Goal: Task Accomplishment & Management: Complete application form

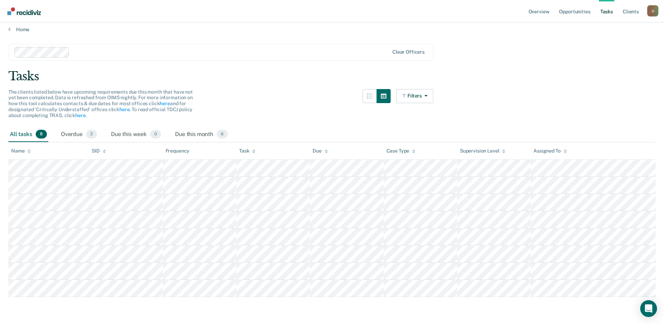
scroll to position [6, 0]
click at [206, 132] on div "Due this month 6" at bounding box center [202, 133] width 56 height 15
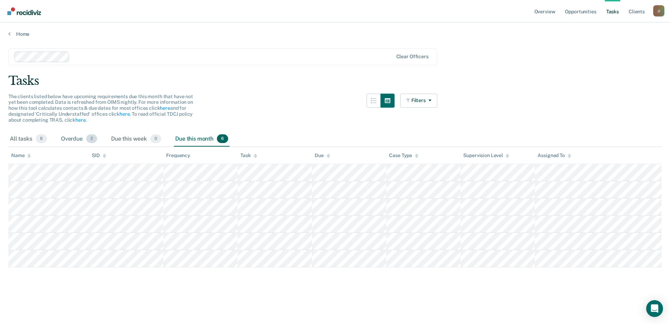
click at [72, 142] on div "Overdue 2" at bounding box center [79, 138] width 39 height 15
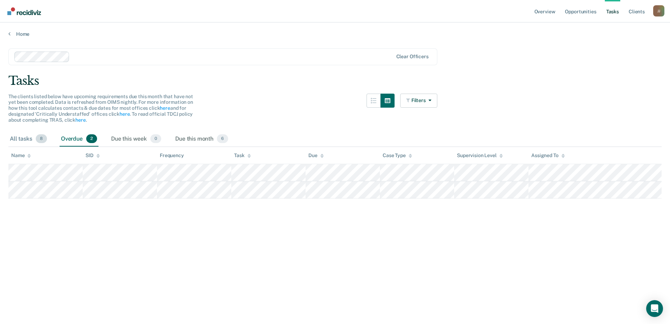
click at [32, 142] on div "All tasks 8" at bounding box center [28, 138] width 40 height 15
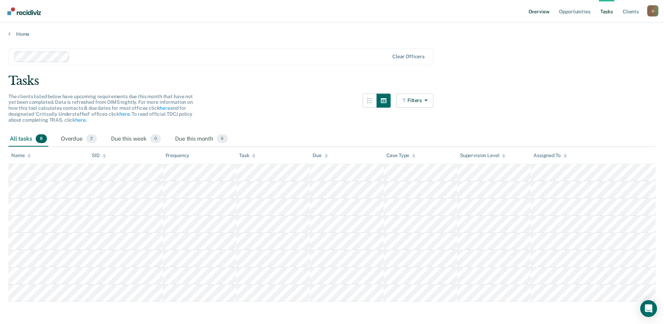
click at [537, 10] on link "Overview" at bounding box center [539, 11] width 24 height 22
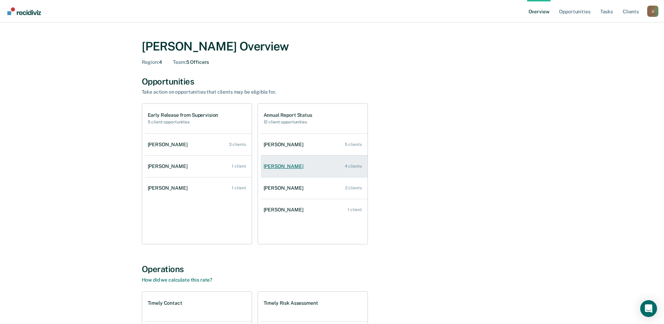
click at [286, 167] on div "[PERSON_NAME]" at bounding box center [285, 166] width 43 height 6
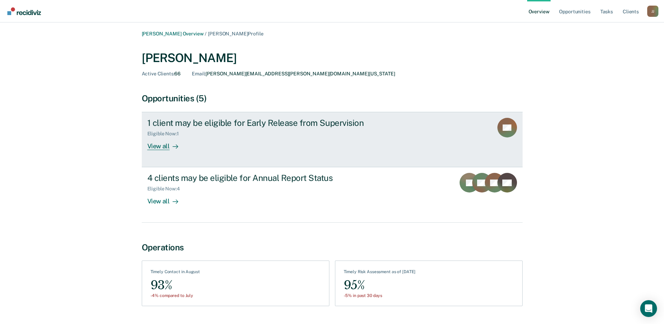
click at [158, 147] on div "View all" at bounding box center [166, 144] width 39 height 14
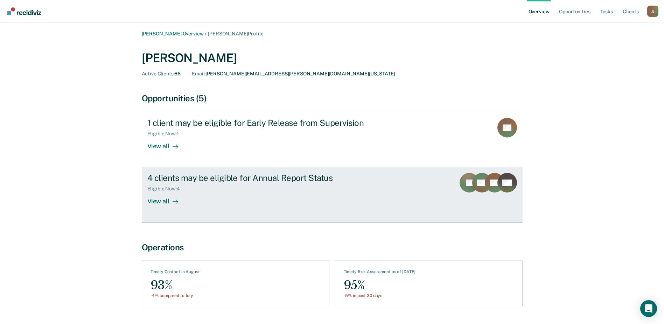
click at [158, 204] on div "View all" at bounding box center [166, 199] width 39 height 14
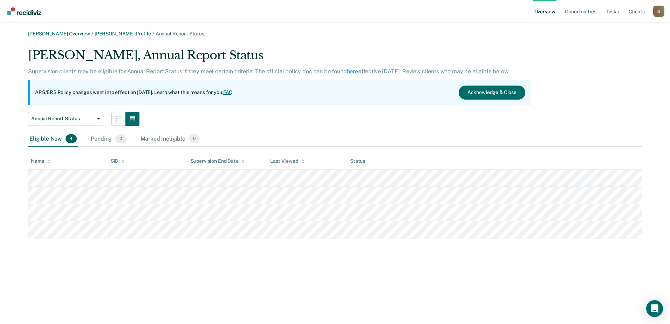
click at [273, 272] on div "[PERSON_NAME] Overview / [PERSON_NAME] Profile / Annual Report Status [PERSON_N…" at bounding box center [334, 166] width 653 height 270
click at [55, 302] on main "[PERSON_NAME] Overview / [PERSON_NAME] Profile / Annual Report Status [PERSON_N…" at bounding box center [335, 172] width 670 height 301
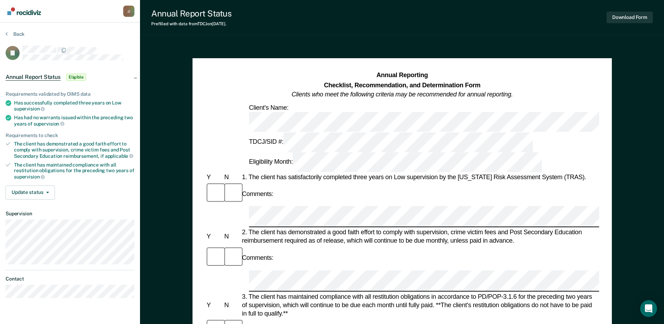
scroll to position [152, 0]
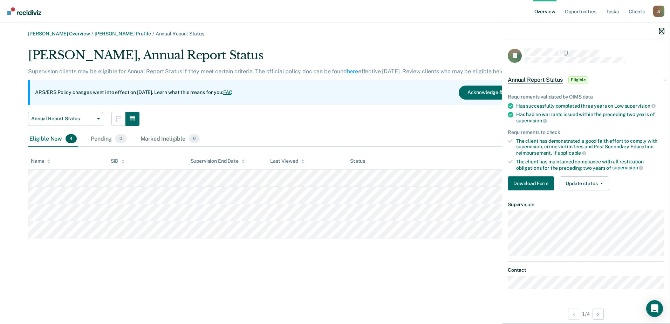
click at [661, 31] on icon "button" at bounding box center [661, 31] width 5 height 5
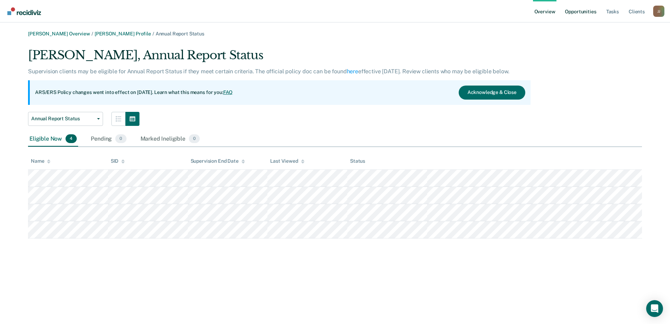
click at [587, 16] on link "Opportunities" at bounding box center [580, 11] width 34 height 22
